Goal: Download file/media

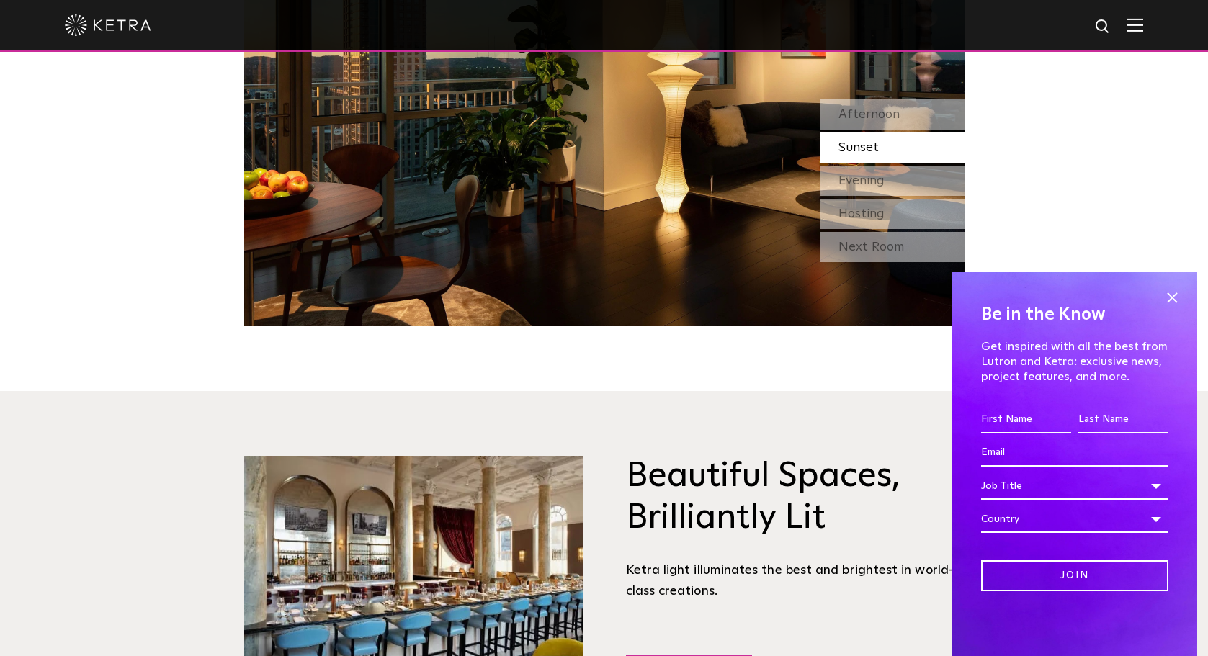
scroll to position [1584, 0]
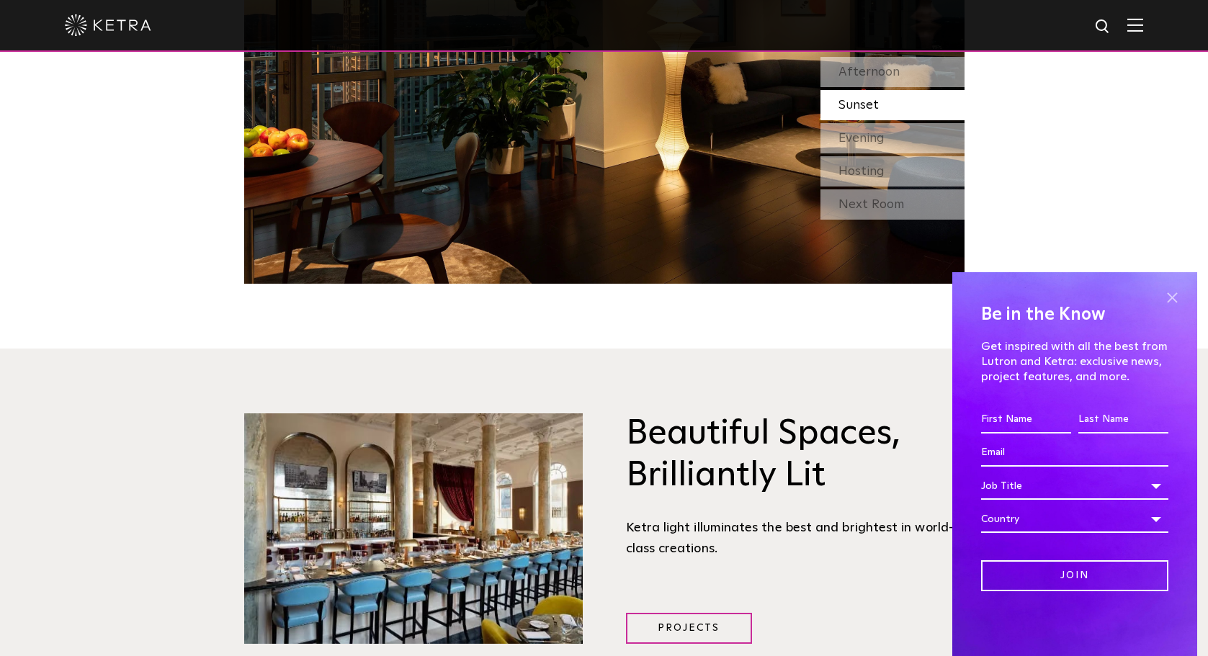
click at [1172, 297] on span at bounding box center [1172, 298] width 22 height 22
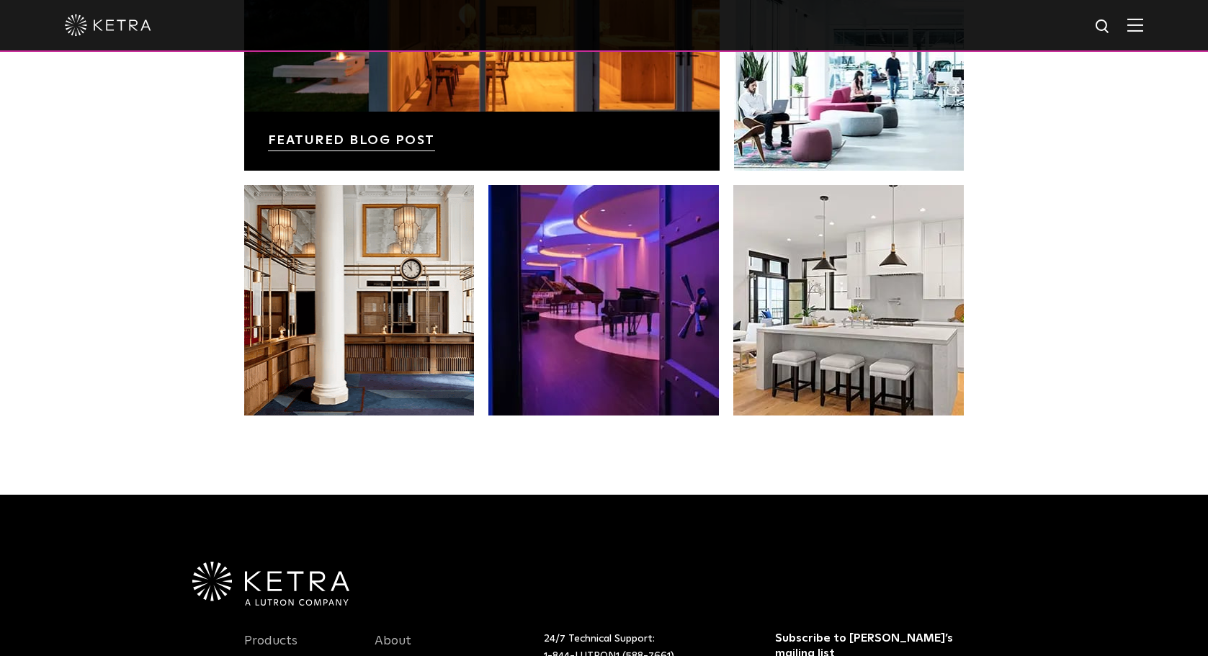
scroll to position [2953, 0]
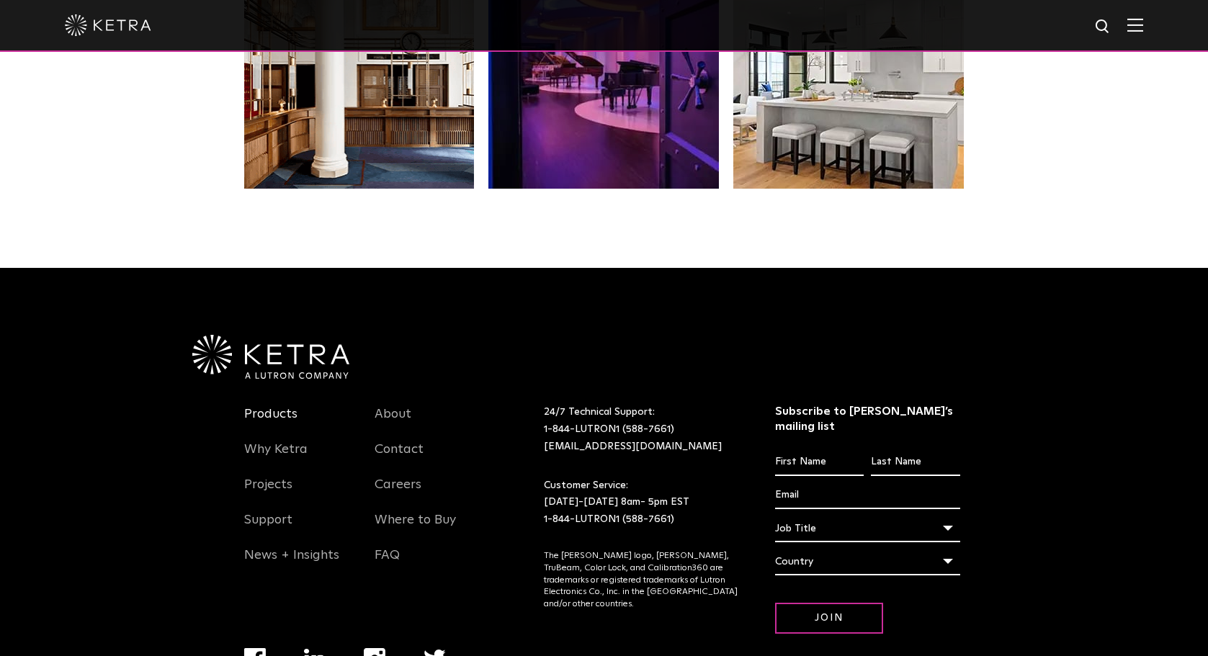
click at [269, 421] on link "Products" at bounding box center [270, 422] width 53 height 33
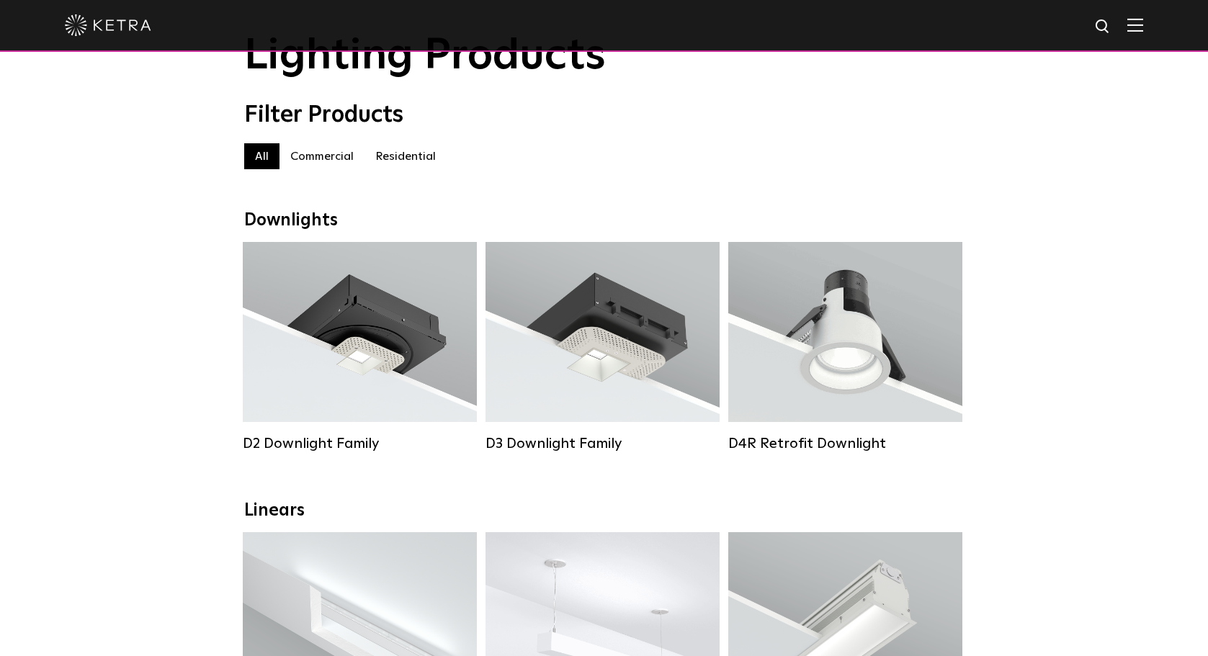
scroll to position [72, 0]
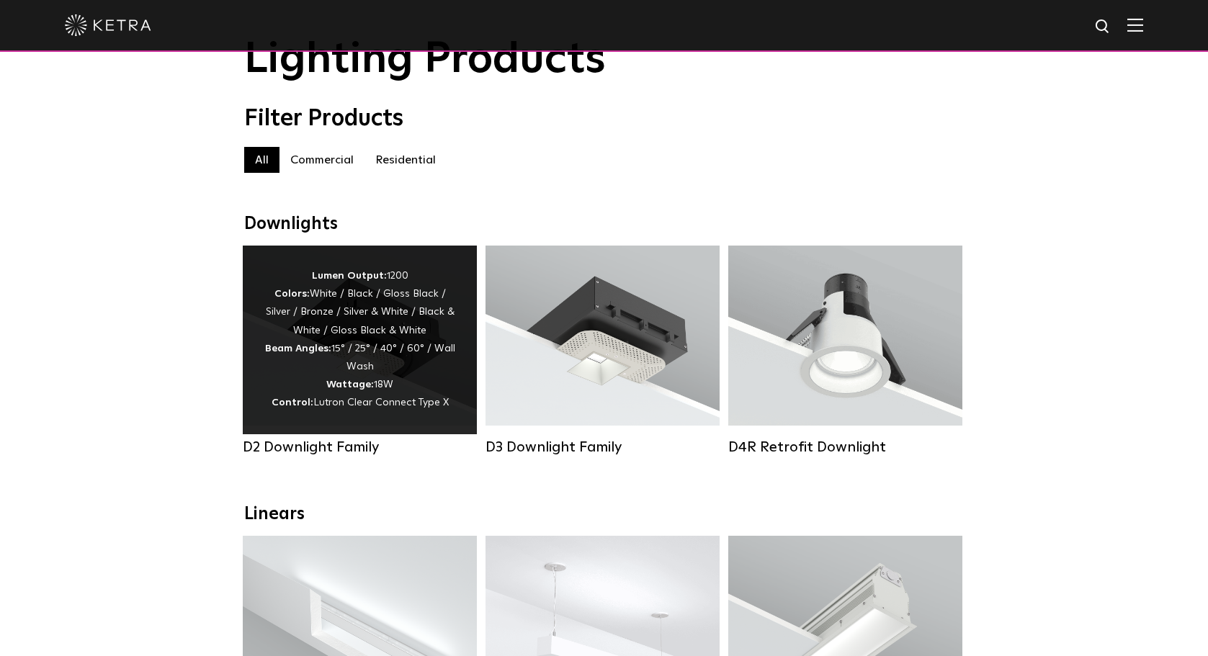
click at [369, 349] on div "Lumen Output: 1200 Colors: White / Black / Gloss Black / Silver / Bronze / Silv…" at bounding box center [359, 339] width 191 height 145
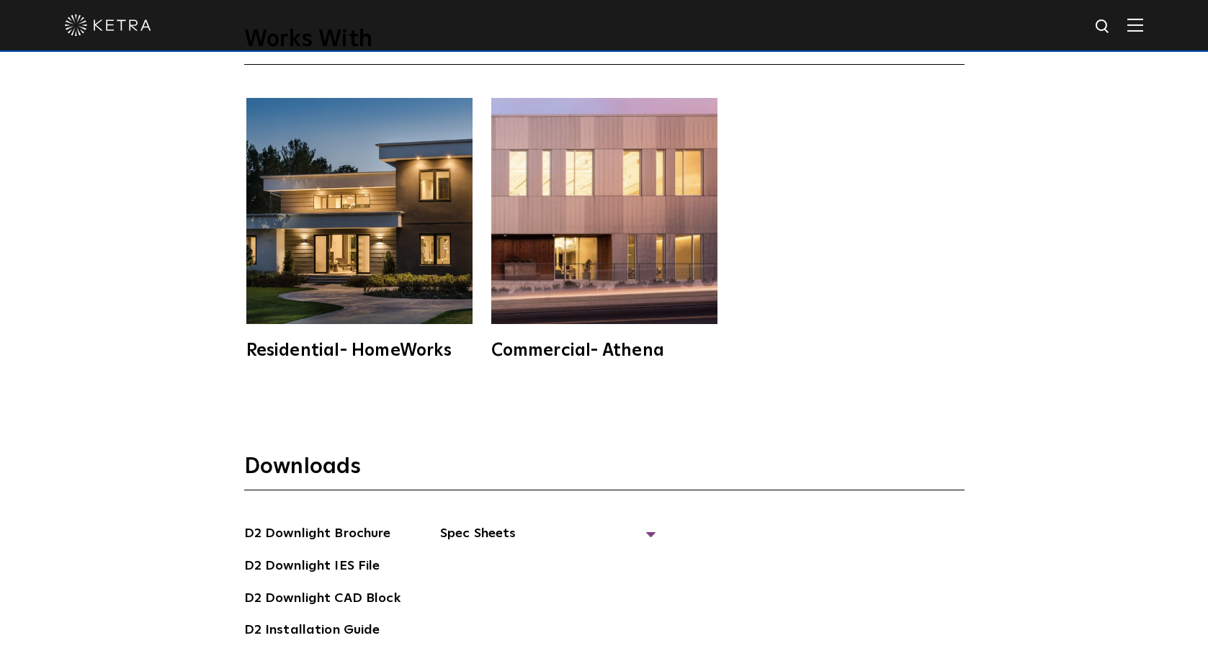
scroll to position [3817, 0]
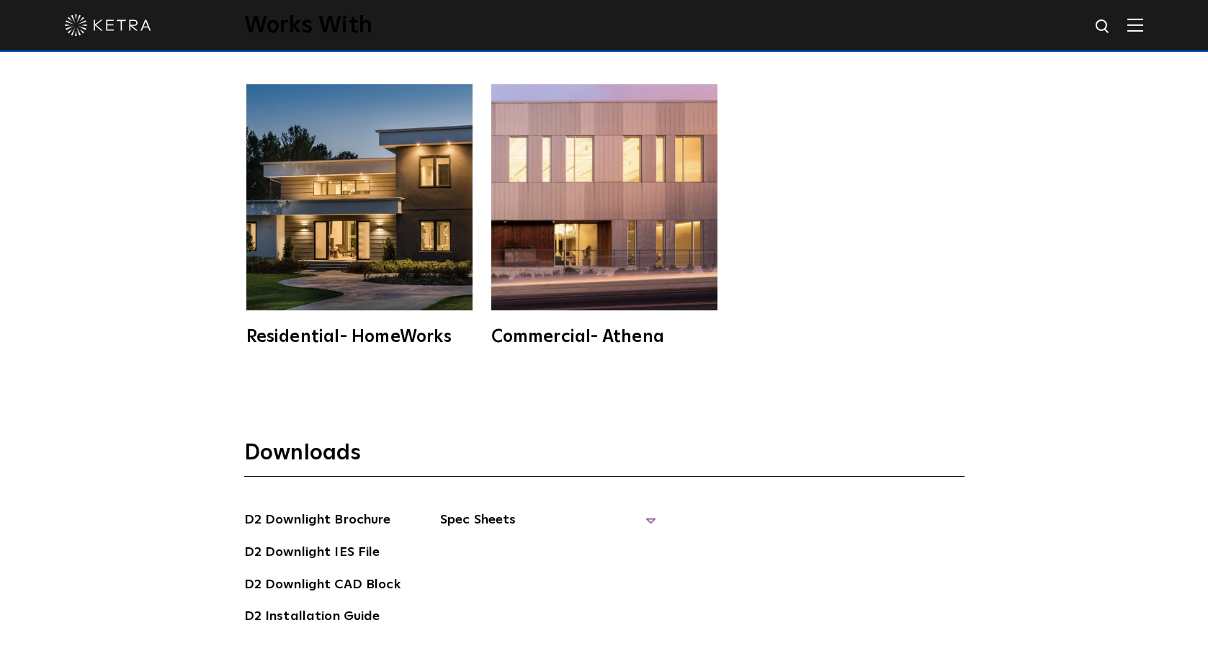
click at [490, 510] on span "Spec Sheets" at bounding box center [548, 526] width 216 height 32
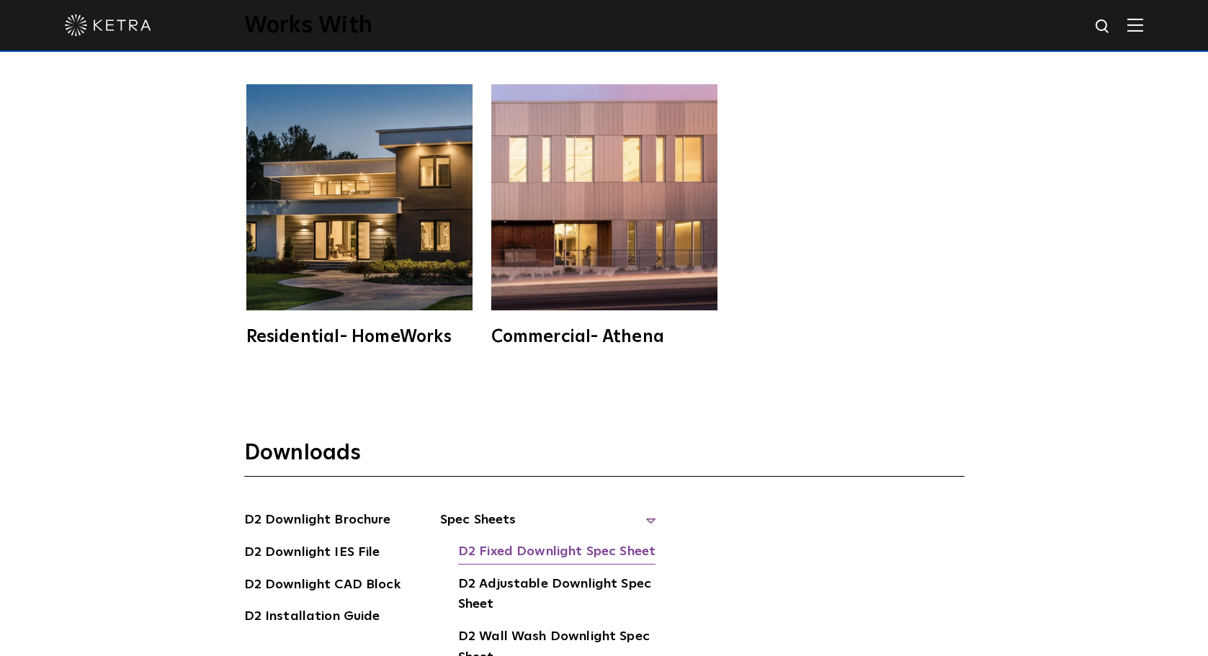
click at [519, 542] on link "D2 Fixed Downlight Spec Sheet" at bounding box center [556, 553] width 197 height 23
